Goal: Information Seeking & Learning: Learn about a topic

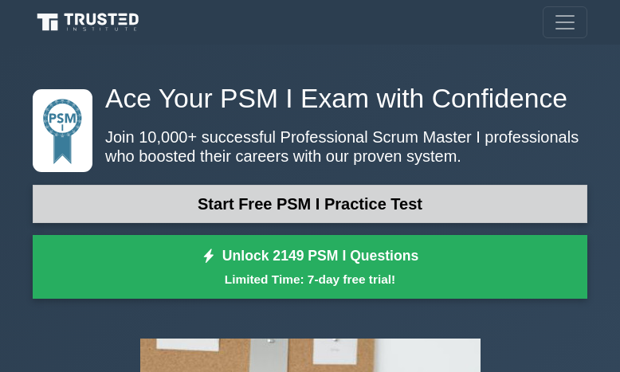
click at [301, 201] on link "Start Free PSM I Practice Test" at bounding box center [310, 204] width 555 height 38
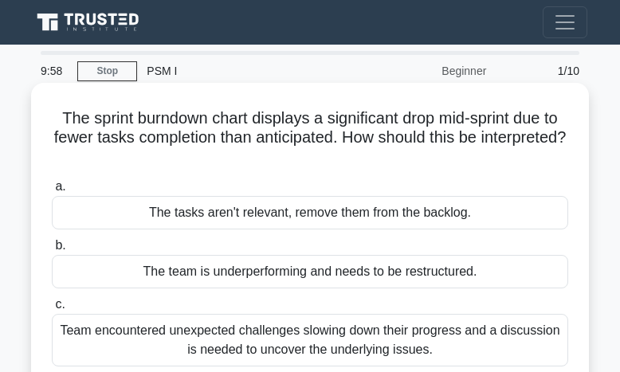
click at [311, 217] on div "The tasks aren't relevant, remove them from the backlog." at bounding box center [310, 212] width 517 height 33
click at [52, 192] on input "a. The tasks aren't relevant, remove them from the backlog." at bounding box center [52, 187] width 0 height 10
